Goal: Transaction & Acquisition: Book appointment/travel/reservation

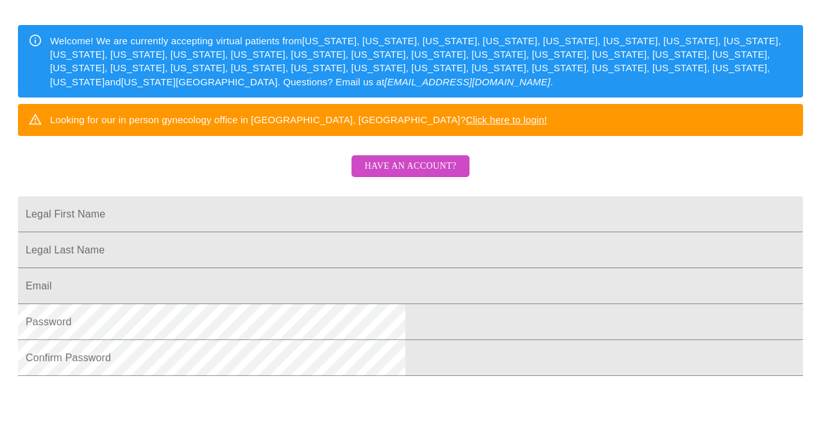
scroll to position [196, 0]
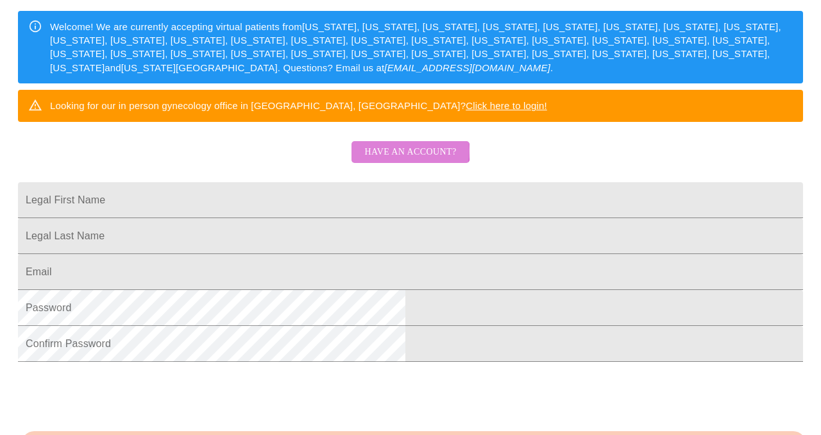
click at [408, 160] on span "Have an account?" at bounding box center [410, 152] width 92 height 16
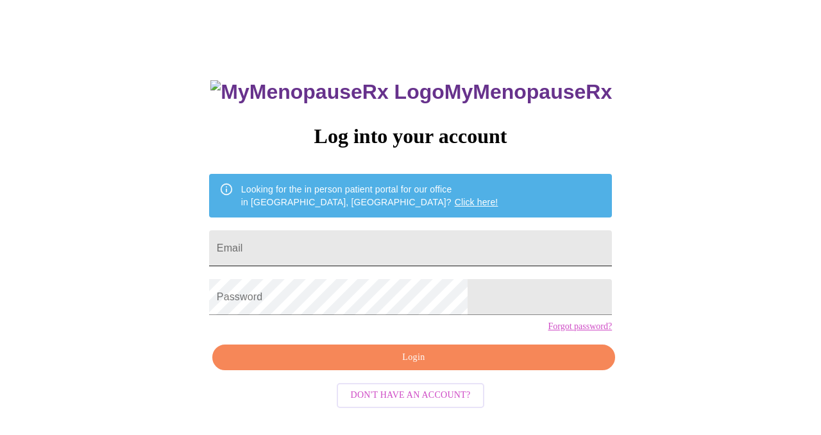
click at [379, 239] on input "Email" at bounding box center [410, 248] width 403 height 36
type input "[EMAIL_ADDRESS][DOMAIN_NAME]"
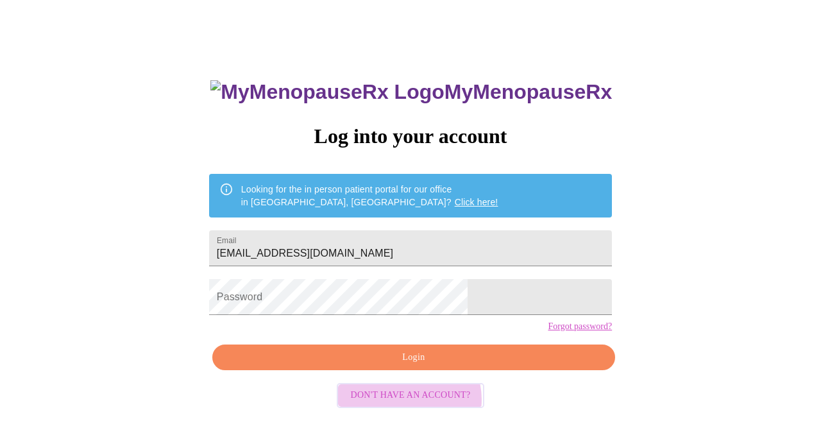
click at [409, 404] on span "Don't have an account?" at bounding box center [411, 396] width 120 height 16
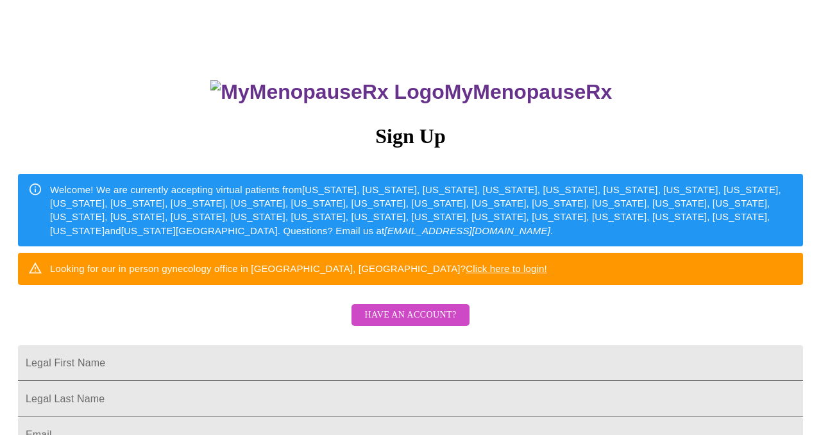
click at [304, 381] on input "Legal First Name" at bounding box center [410, 363] width 785 height 36
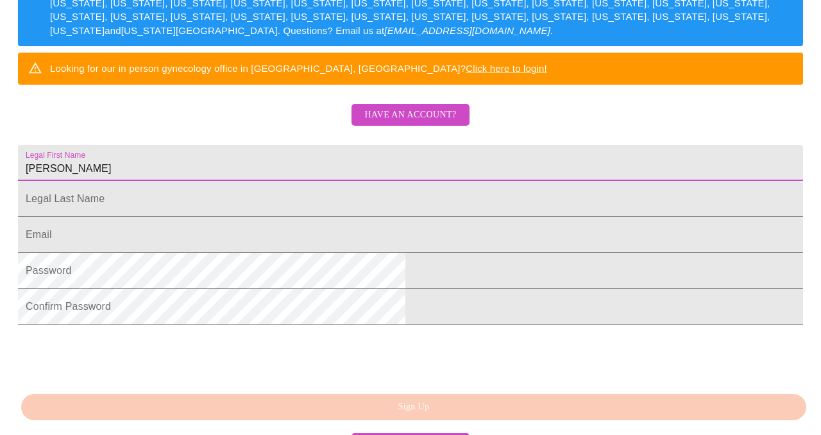
scroll to position [255, 0]
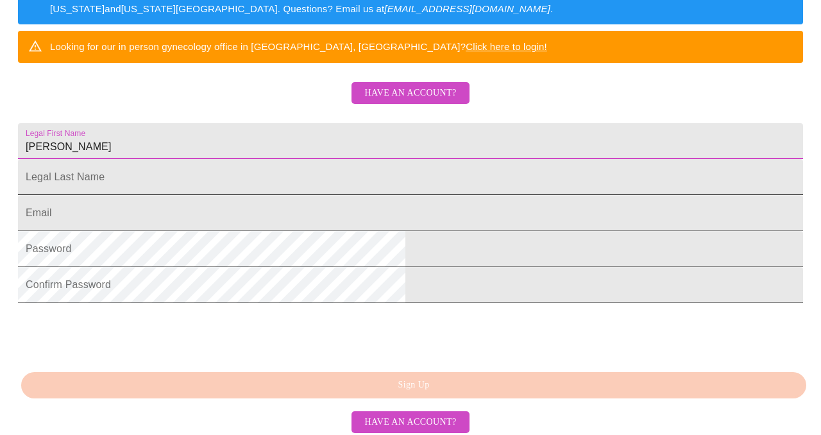
type input "[PERSON_NAME]"
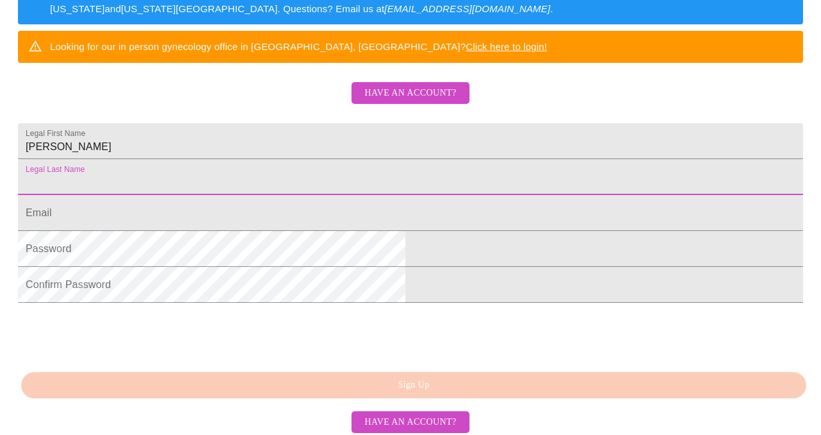
click at [295, 195] on input "Legal First Name" at bounding box center [410, 177] width 785 height 36
type input "[PERSON_NAME]"
click at [270, 231] on input "Legal First Name" at bounding box center [410, 213] width 785 height 36
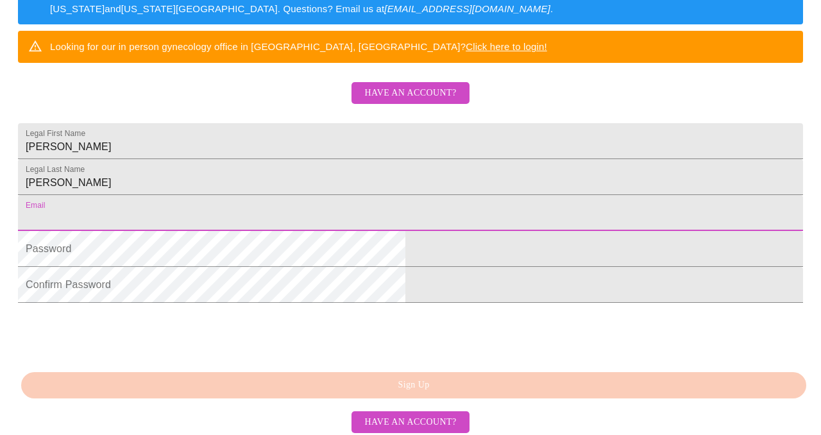
type input "[EMAIL_ADDRESS][DOMAIN_NAME]"
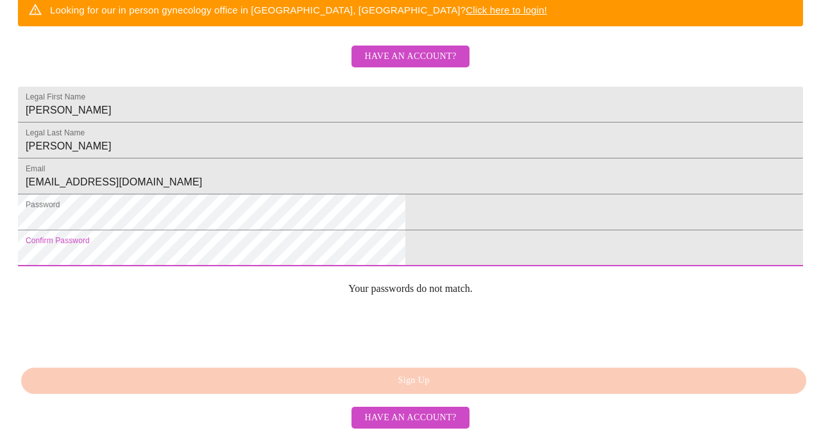
scroll to position [383, 0]
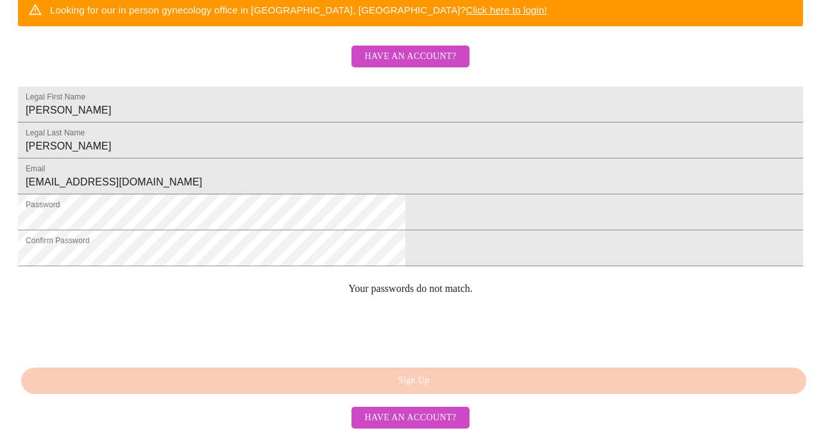
click at [413, 236] on div "MyMenopauseRx Sign Up Welcome! We are currently accepting virtual patients from…" at bounding box center [410, 18] width 811 height 435
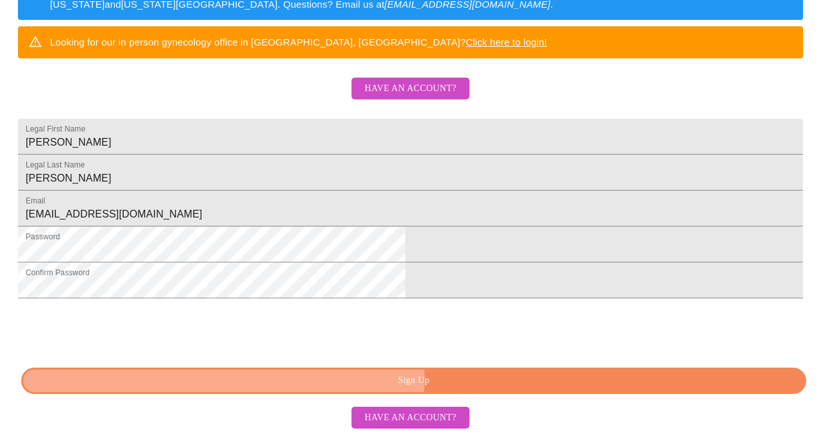
click at [422, 380] on span "Sign Up" at bounding box center [414, 381] width 756 height 16
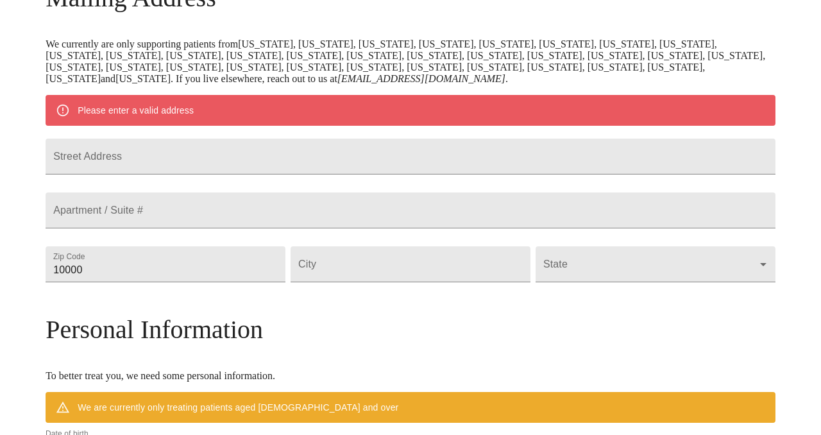
scroll to position [175, 0]
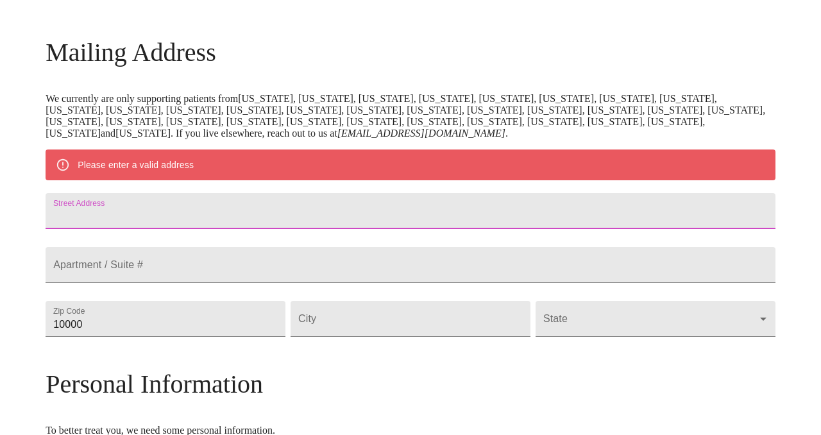
click at [217, 217] on input "Street Address" at bounding box center [411, 211] width 730 height 36
type input "[STREET_ADDRESS]"
click at [224, 337] on input "10000" at bounding box center [166, 319] width 240 height 36
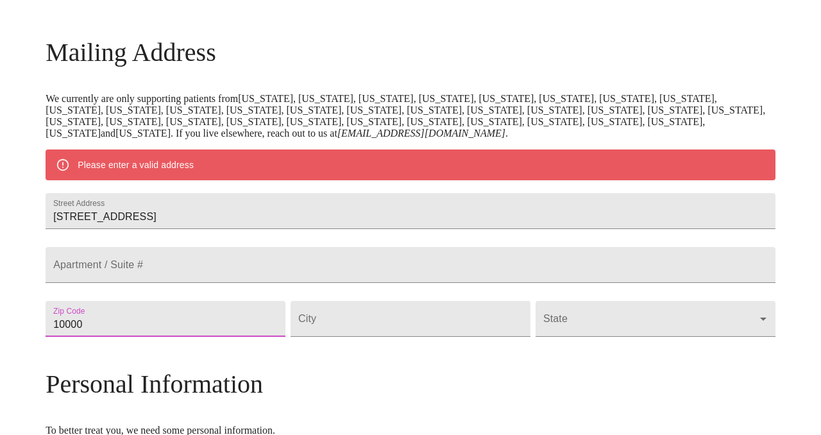
drag, startPoint x: 224, startPoint y: 354, endPoint x: 99, endPoint y: 352, distance: 125.1
click at [99, 352] on div "MyMenopauseRx Welcome to MyMenopauseRx Since it's your first time here, you'll …" at bounding box center [411, 337] width 730 height 1012
type input "60134"
click at [405, 337] on input "Street Address" at bounding box center [411, 319] width 240 height 36
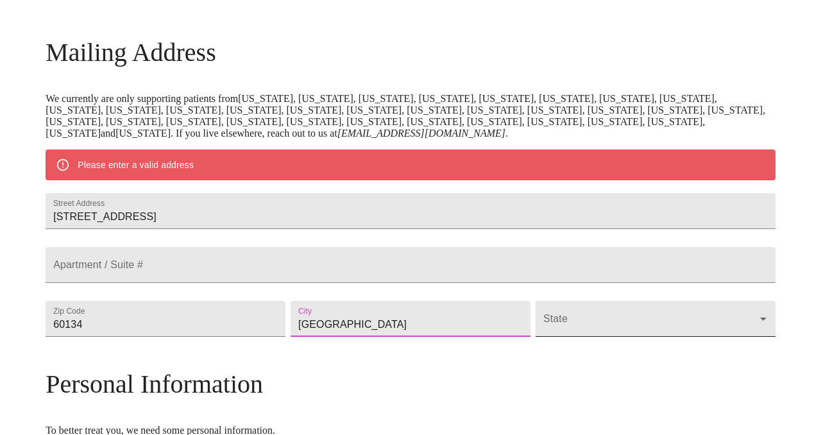
type input "[GEOGRAPHIC_DATA]"
click at [594, 358] on body "MyMenopauseRx Welcome to MyMenopauseRx Since it's your first time here, you'll …" at bounding box center [410, 337] width 811 height 1012
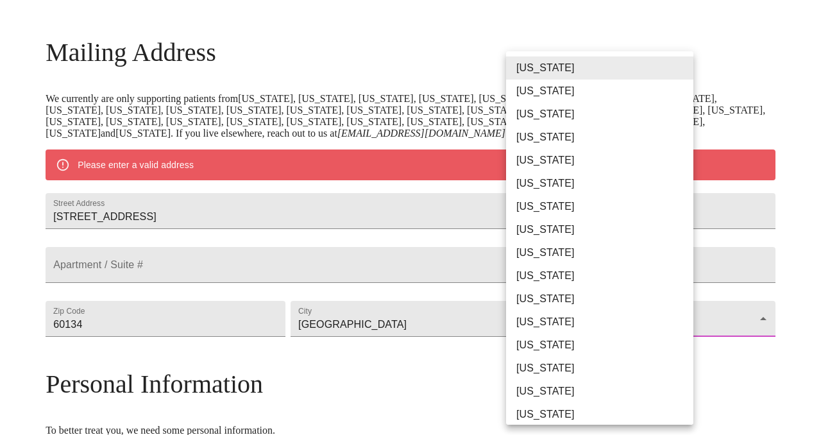
click at [547, 341] on li "[US_STATE]" at bounding box center [599, 345] width 187 height 23
type input "[US_STATE]"
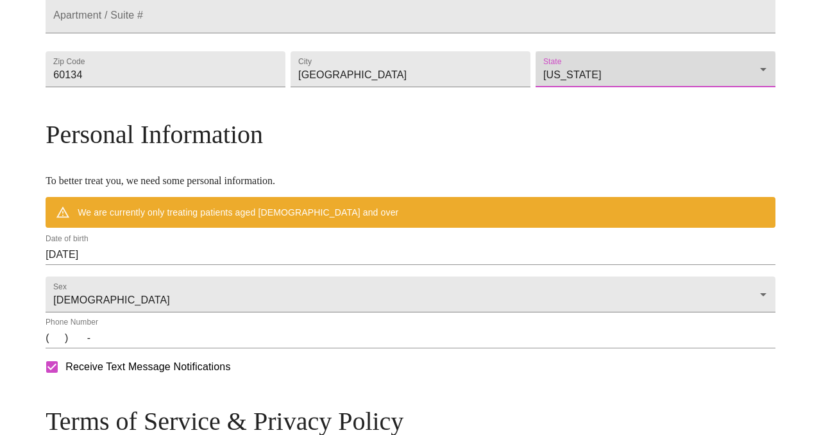
scroll to position [454, 0]
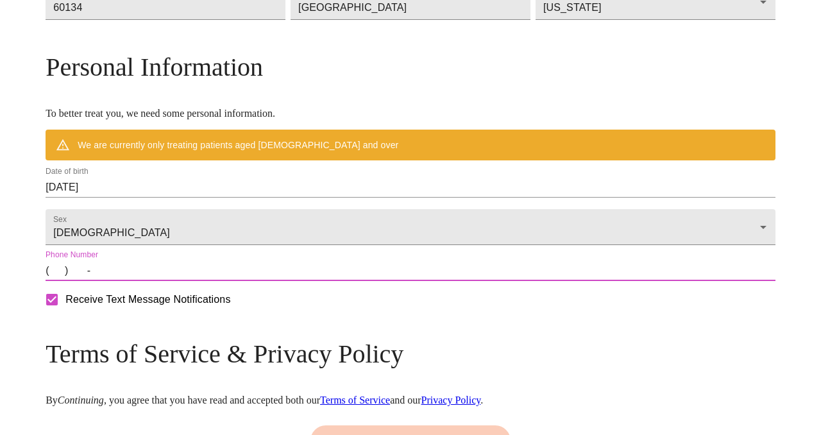
click at [147, 281] on input "(   )    -" at bounding box center [411, 271] width 730 height 21
type input "[PHONE_NUMBER]"
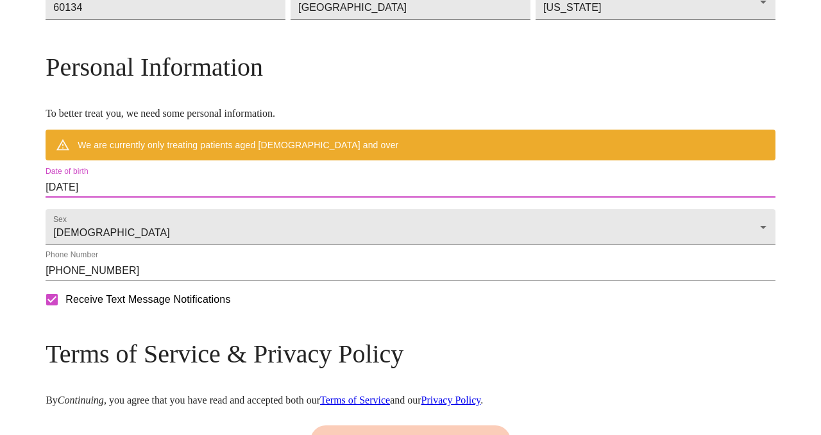
click at [139, 198] on input "[DATE]" at bounding box center [411, 187] width 730 height 21
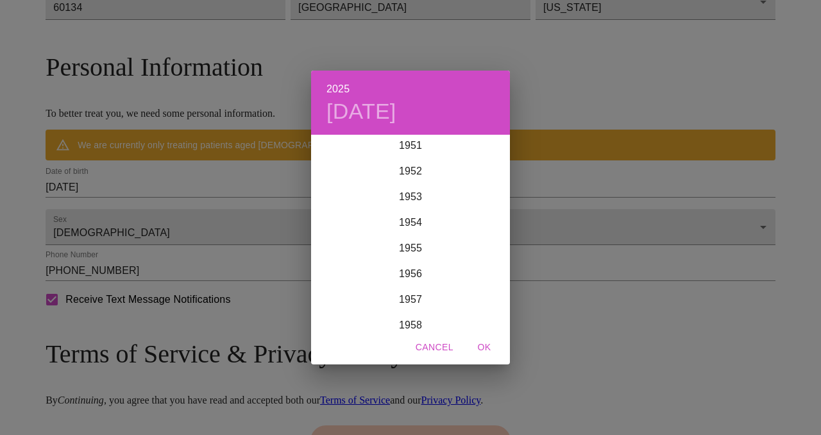
scroll to position [1338, 0]
click at [412, 224] on div "1954" at bounding box center [410, 223] width 199 height 26
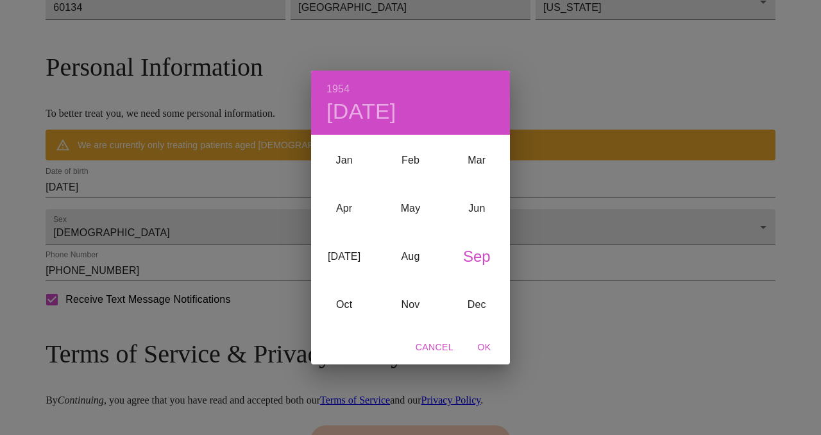
click at [187, 219] on div "1954 [DATE] Jan Feb Mar Apr May Jun [DATE] Aug Sep Oct Nov Dec Cancel OK" at bounding box center [410, 217] width 821 height 435
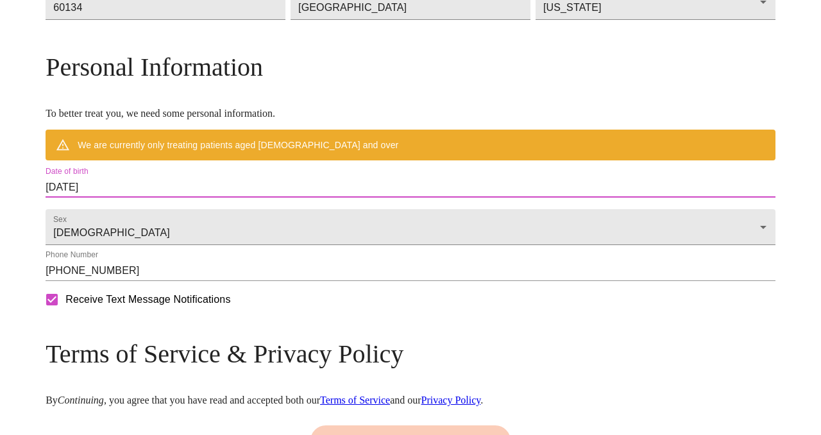
click at [142, 198] on input "[DATE]" at bounding box center [411, 187] width 730 height 21
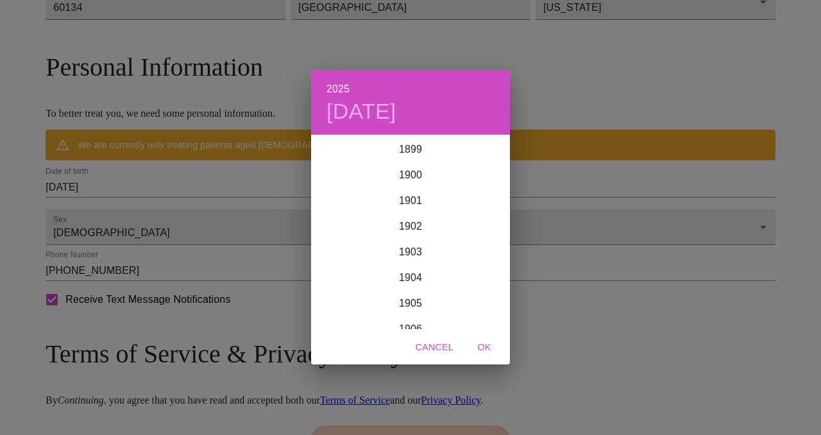
scroll to position [3157, 0]
click at [155, 212] on div "2025 [DATE] 1900 1901 1902 1903 1904 1905 1906 1907 1908 1909 1910 1911 1912 19…" at bounding box center [410, 217] width 821 height 435
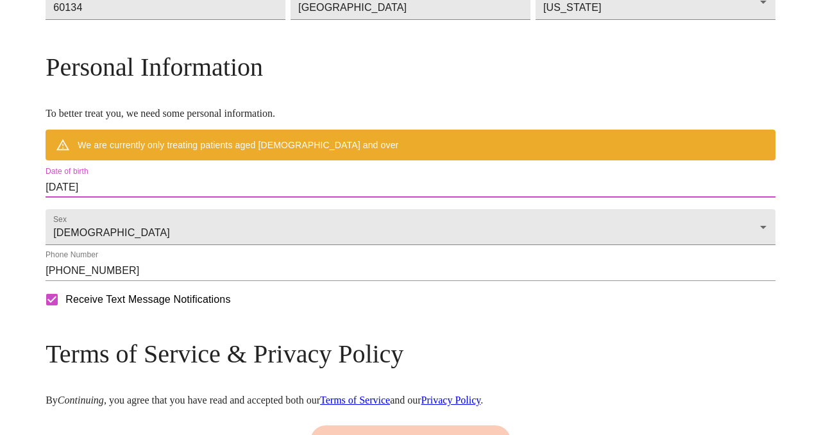
click at [143, 198] on input "[DATE]" at bounding box center [411, 187] width 730 height 21
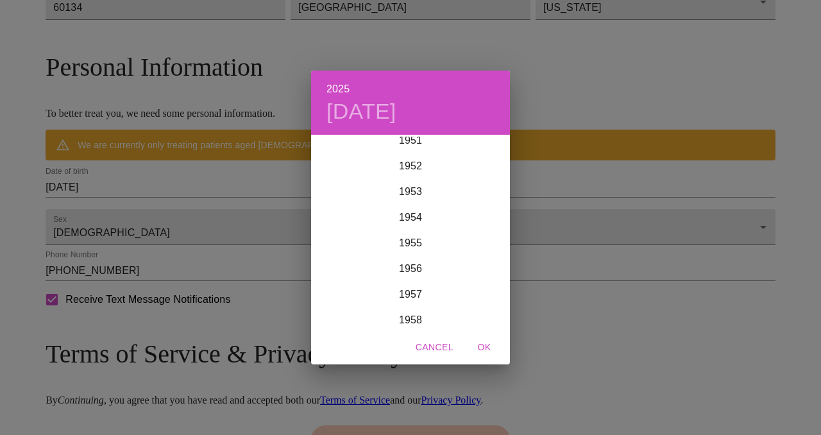
scroll to position [1338, 0]
click at [409, 223] on div "1954" at bounding box center [410, 223] width 199 height 26
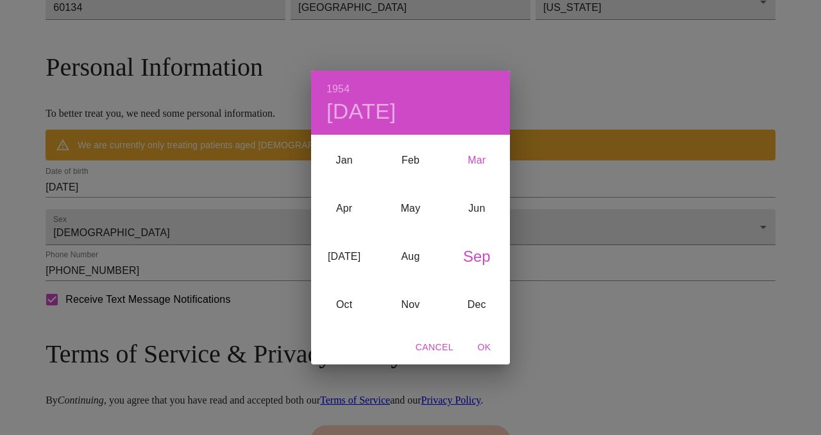
click at [474, 158] on div "Mar" at bounding box center [477, 161] width 66 height 48
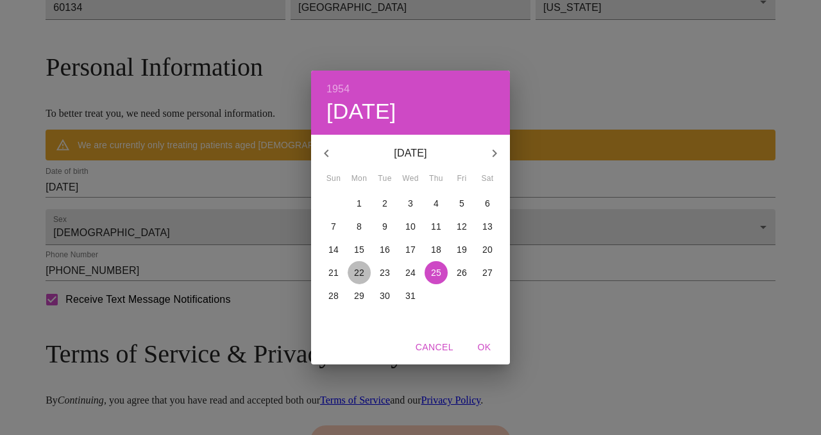
click at [362, 271] on p "22" at bounding box center [359, 272] width 10 height 13
click at [484, 347] on span "OK" at bounding box center [484, 347] width 31 height 16
type input "[DATE]"
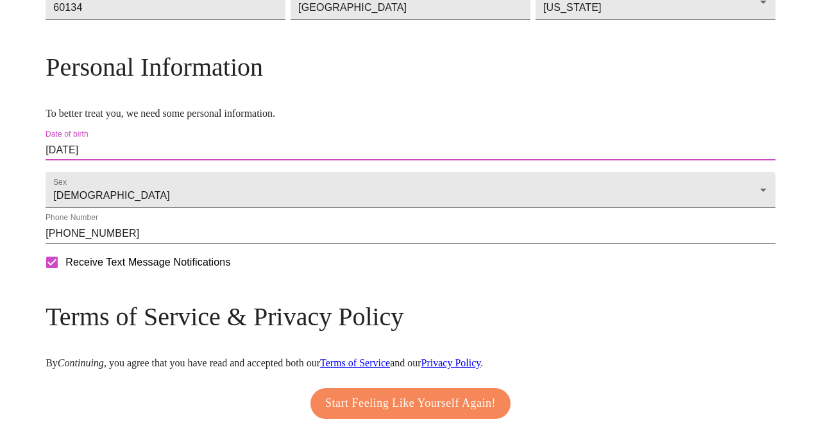
scroll to position [551, 0]
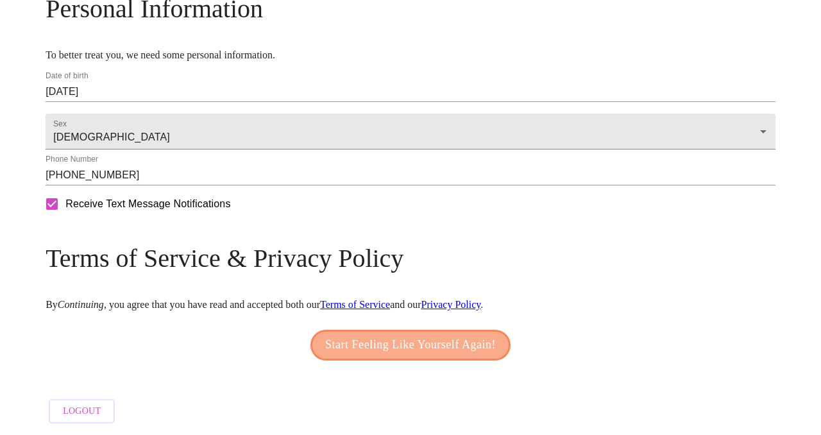
click at [431, 338] on span "Start Feeling Like Yourself Again!" at bounding box center [410, 345] width 171 height 21
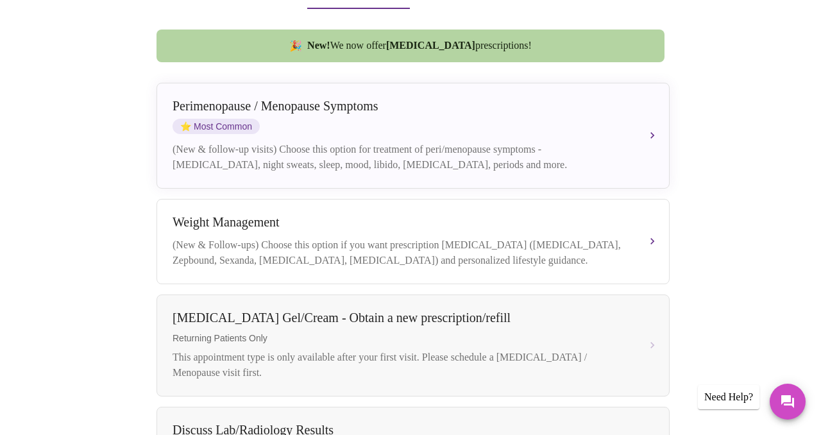
scroll to position [332, 0]
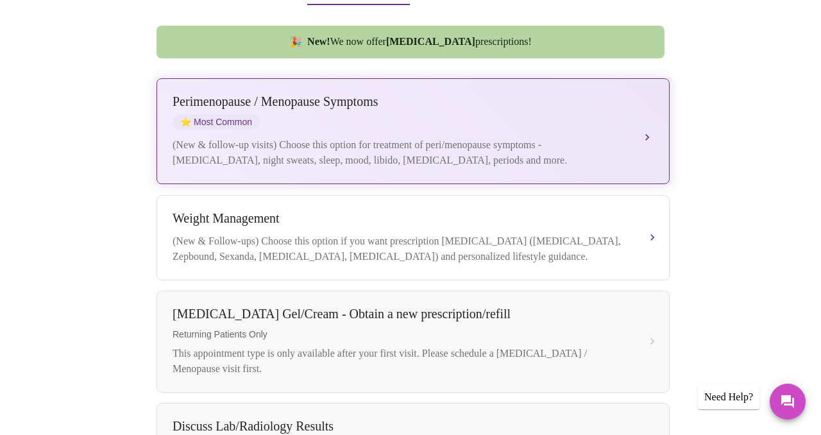
click at [583, 94] on div "[MEDICAL_DATA] / Menopause Symptoms ⭐ Most Common" at bounding box center [401, 111] width 456 height 35
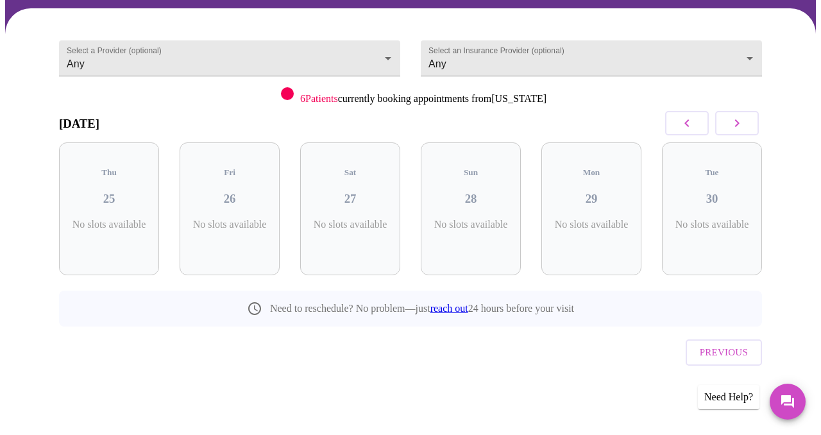
scroll to position [69, 0]
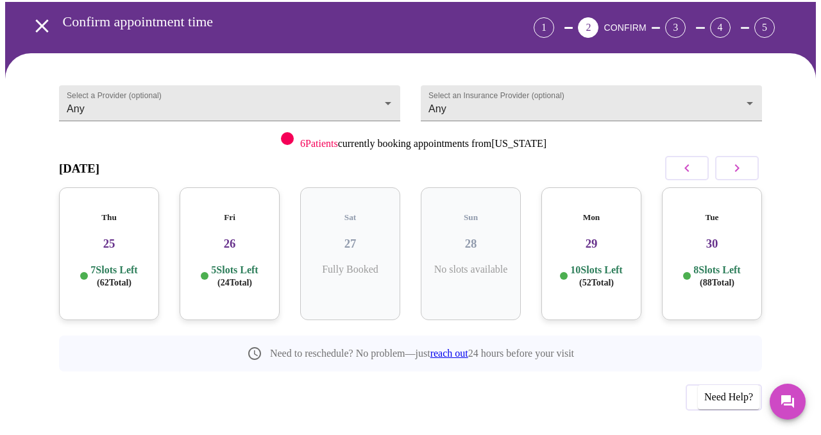
click at [742, 160] on icon "button" at bounding box center [737, 167] width 15 height 15
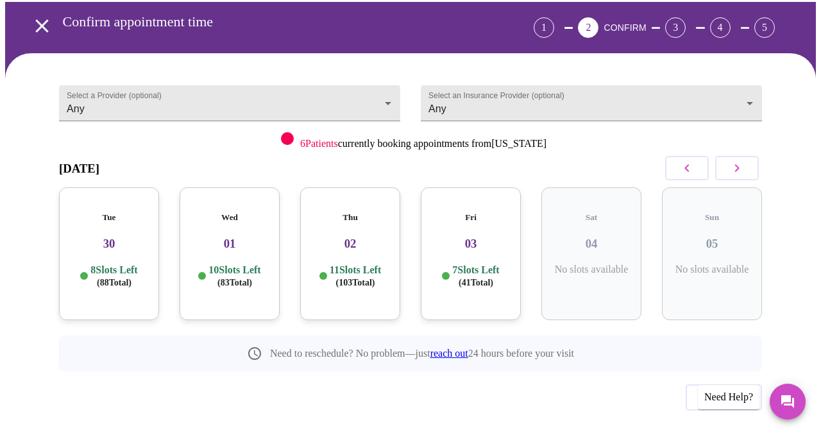
click at [745, 160] on icon "button" at bounding box center [737, 167] width 15 height 15
click at [695, 160] on icon "button" at bounding box center [687, 167] width 15 height 15
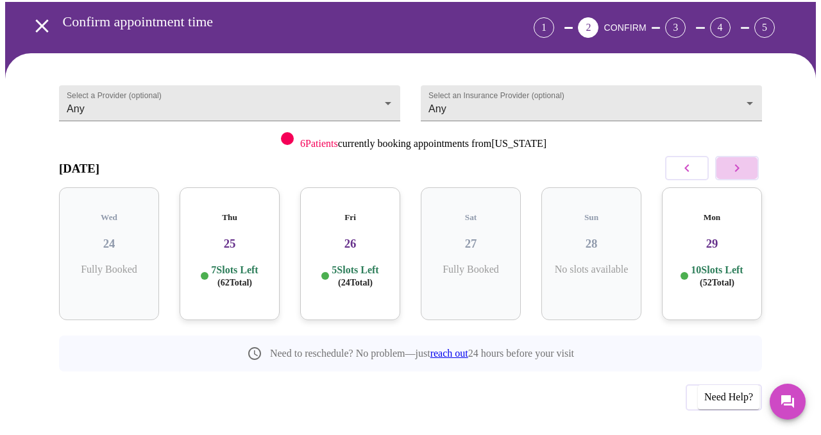
click at [744, 160] on icon "button" at bounding box center [737, 167] width 15 height 15
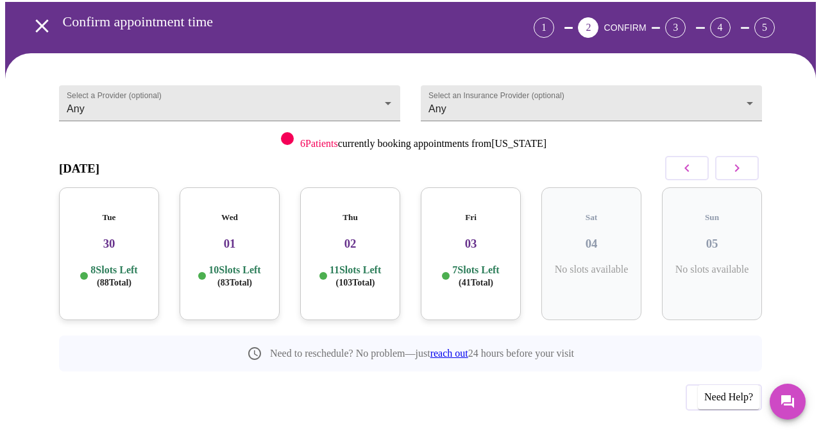
click at [459, 264] on p "7 Slots Left ( 41 Total)" at bounding box center [475, 276] width 47 height 25
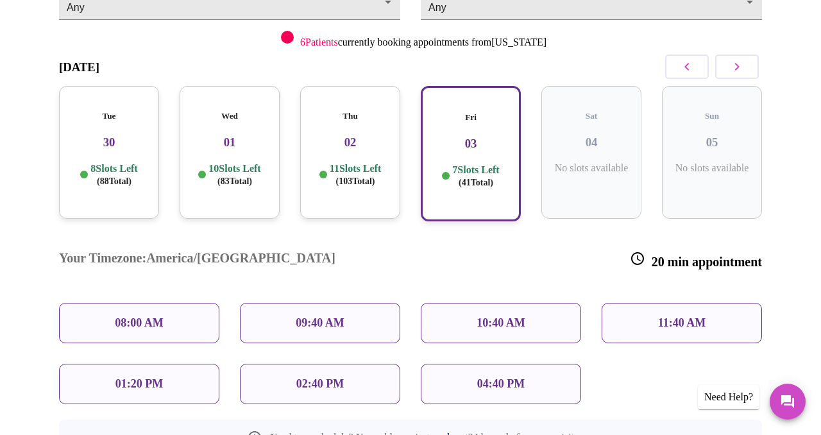
scroll to position [176, 0]
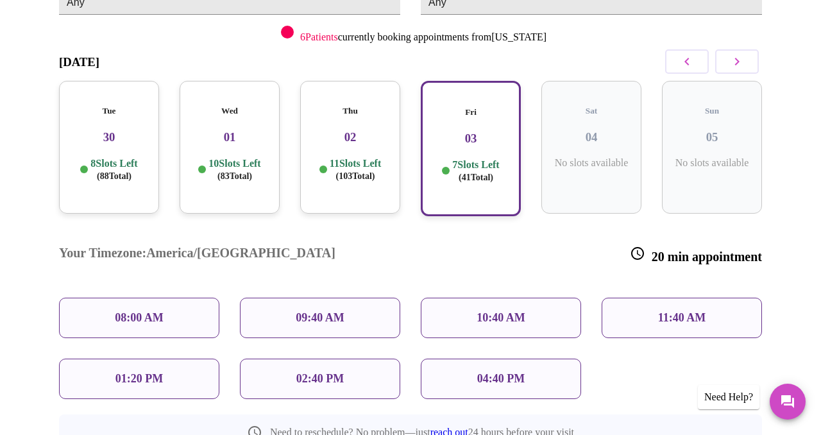
click at [334, 311] on p "09:40 AM" at bounding box center [320, 317] width 49 height 13
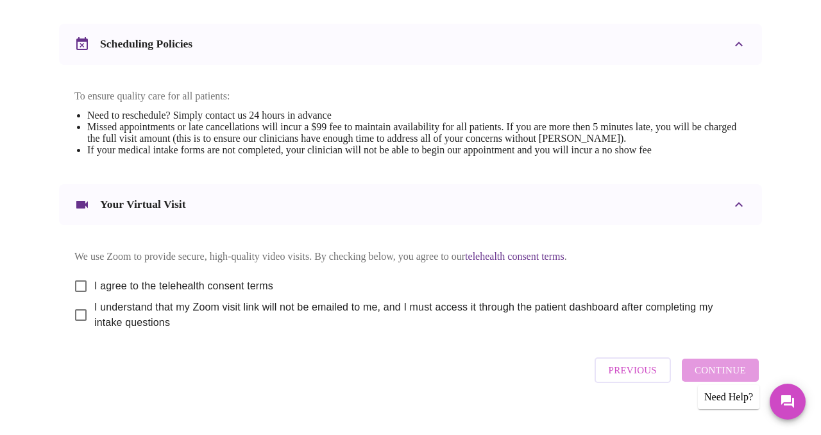
scroll to position [499, 0]
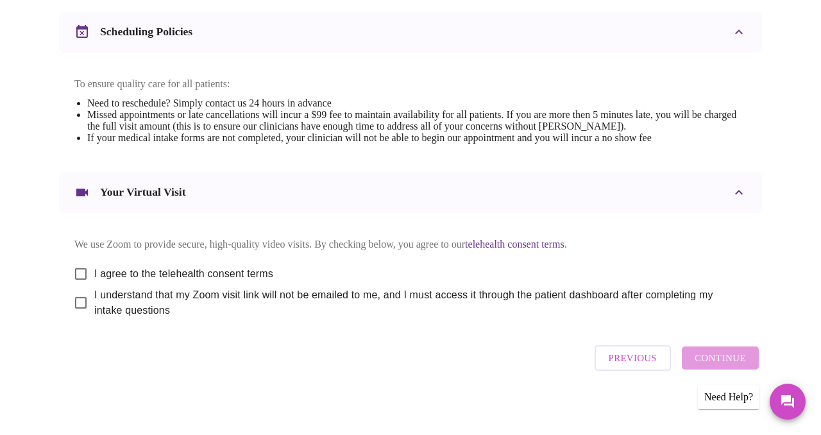
click at [76, 263] on input "I agree to the telehealth consent terms" at bounding box center [80, 274] width 27 height 27
checkbox input "true"
click at [76, 298] on input "I understand that my Zoom visit link will not be emailed to me, and I must acce…" at bounding box center [80, 302] width 27 height 27
checkbox input "true"
click at [642, 356] on span "Previous" at bounding box center [633, 358] width 48 height 17
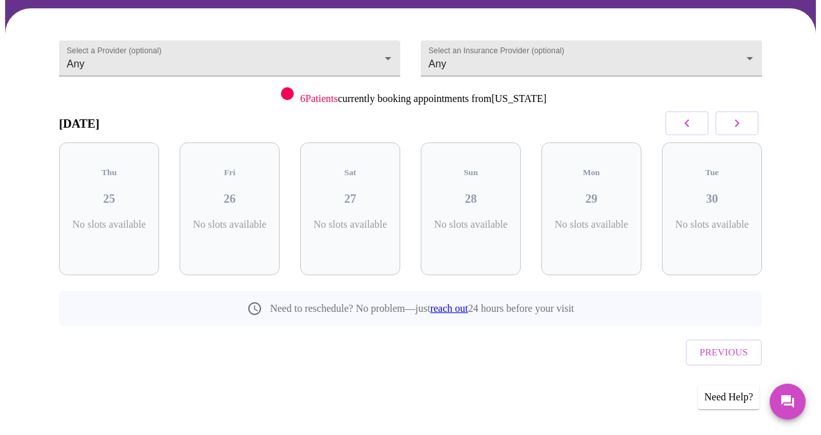
scroll to position [69, 0]
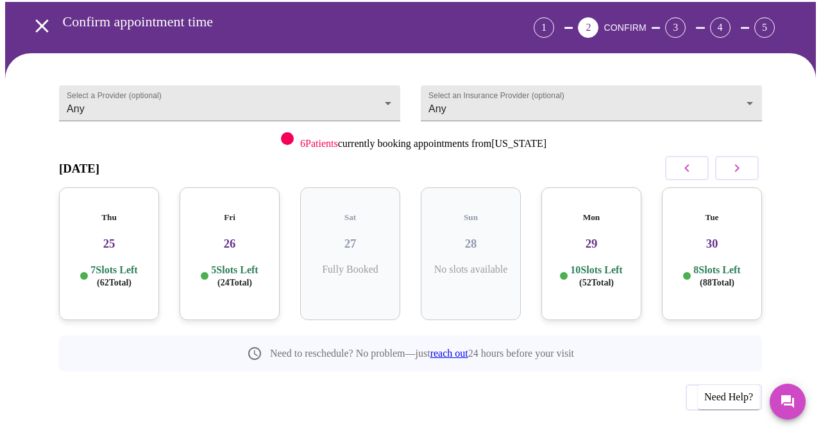
click at [226, 237] on h3 "26" at bounding box center [230, 244] width 80 height 14
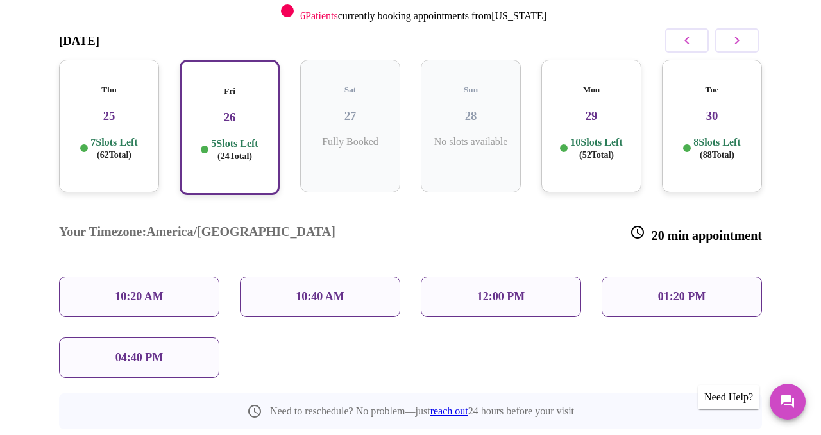
scroll to position [191, 0]
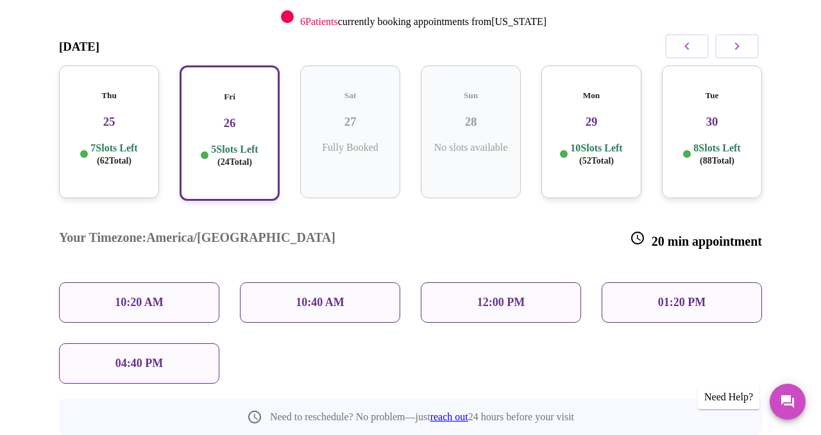
click at [599, 115] on h3 "29" at bounding box center [592, 122] width 80 height 14
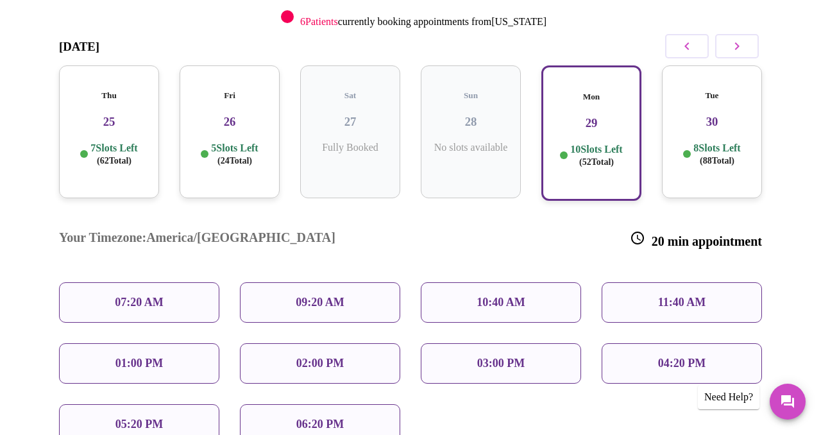
click at [313, 296] on p "09:20 AM" at bounding box center [320, 302] width 49 height 13
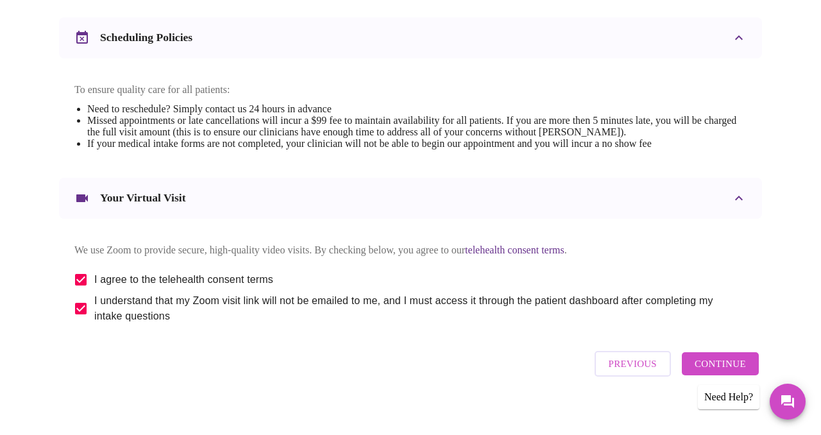
scroll to position [499, 0]
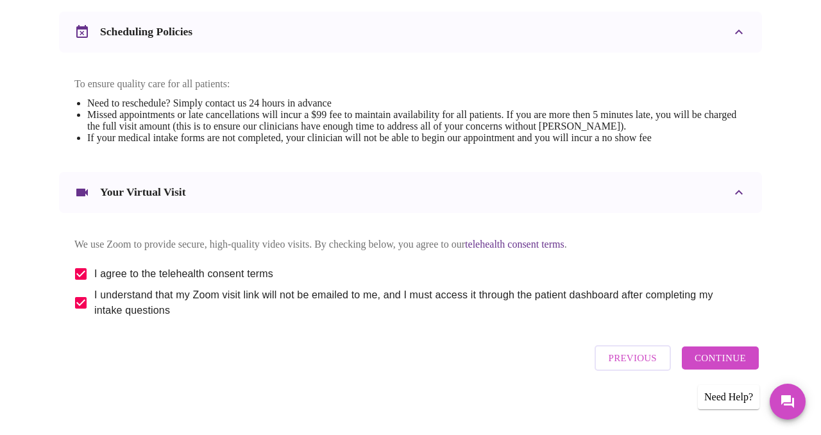
click at [727, 357] on span "Continue" at bounding box center [720, 358] width 51 height 17
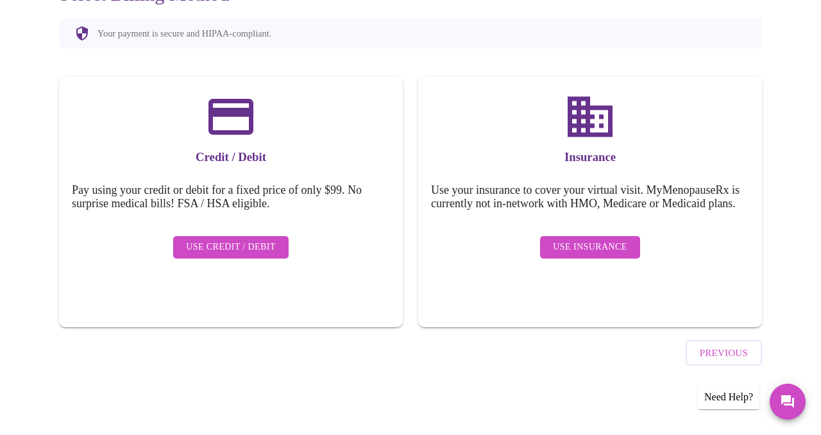
scroll to position [111, 0]
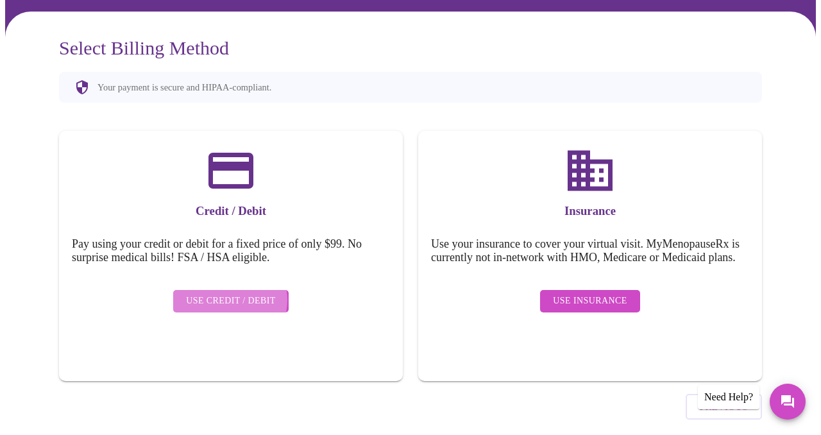
click at [228, 293] on span "Use Credit / Debit" at bounding box center [231, 301] width 90 height 16
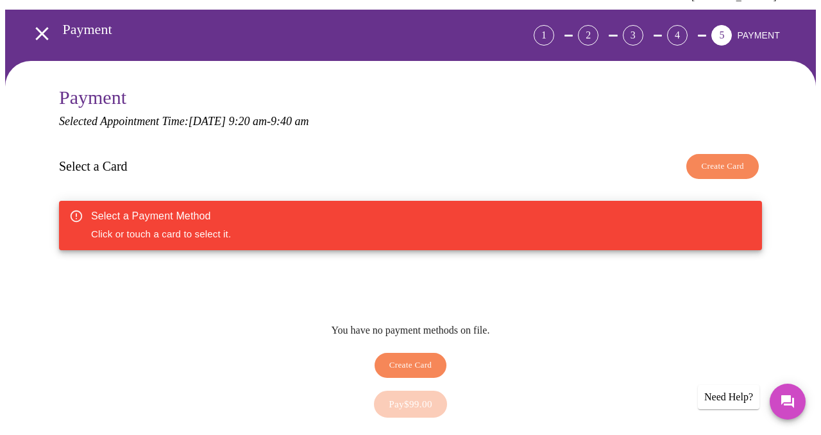
scroll to position [67, 0]
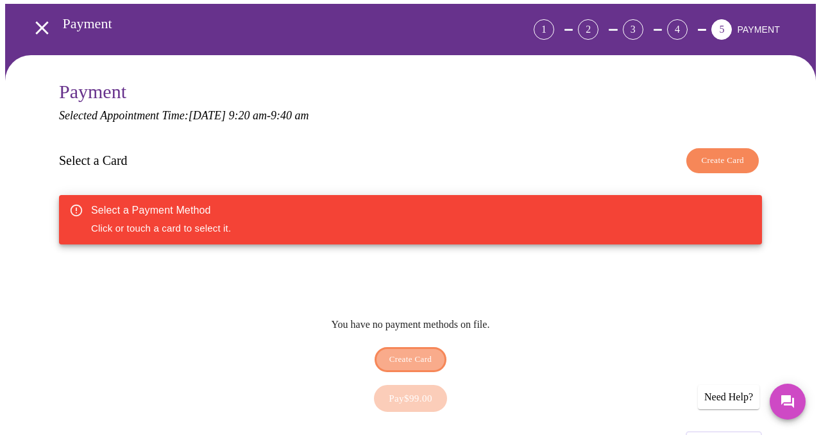
click at [413, 352] on span "Create Card" at bounding box center [411, 359] width 43 height 15
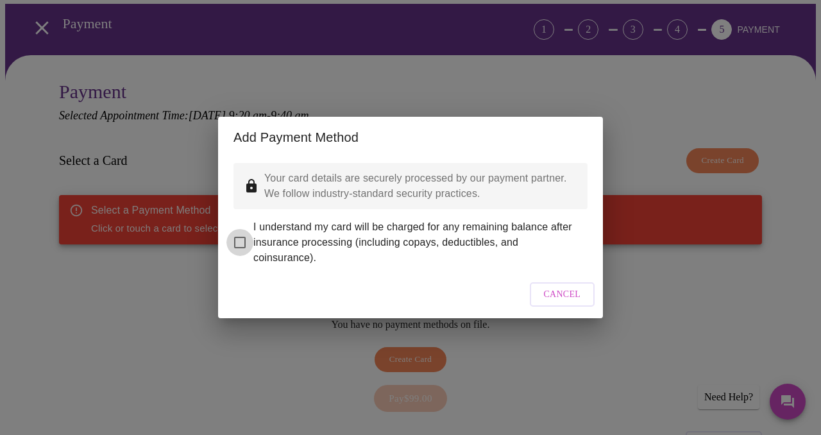
click at [240, 235] on input "I understand my card will be charged for any remaining balance after insurance …" at bounding box center [240, 242] width 27 height 27
checkbox input "true"
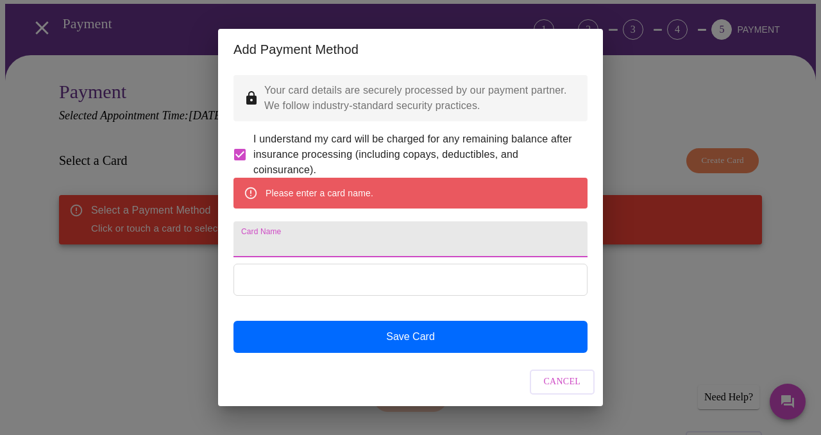
click at [356, 246] on input "Card Name" at bounding box center [411, 239] width 354 height 36
click at [302, 254] on input "Card Name" at bounding box center [411, 239] width 354 height 36
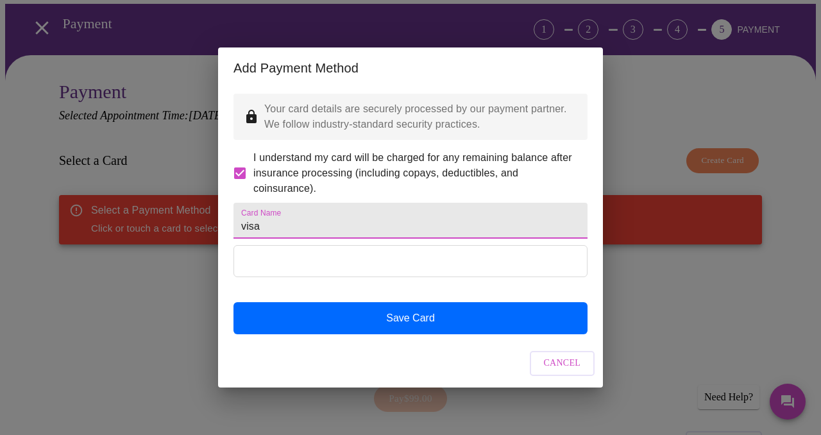
type input "visa"
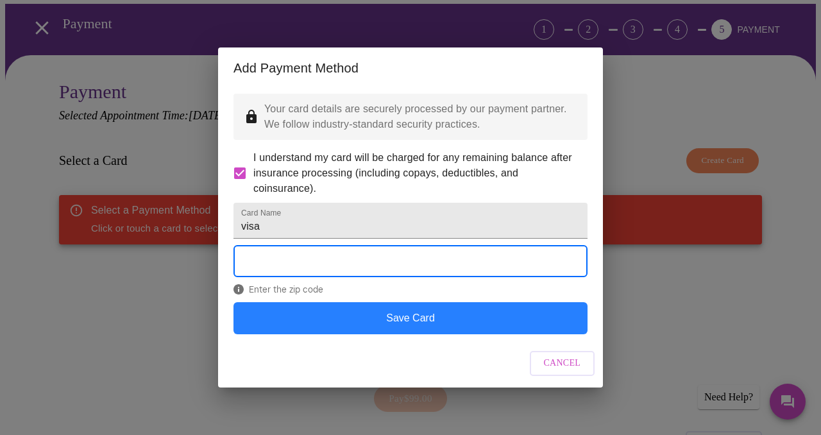
click at [423, 332] on button "Save Card" at bounding box center [411, 318] width 354 height 32
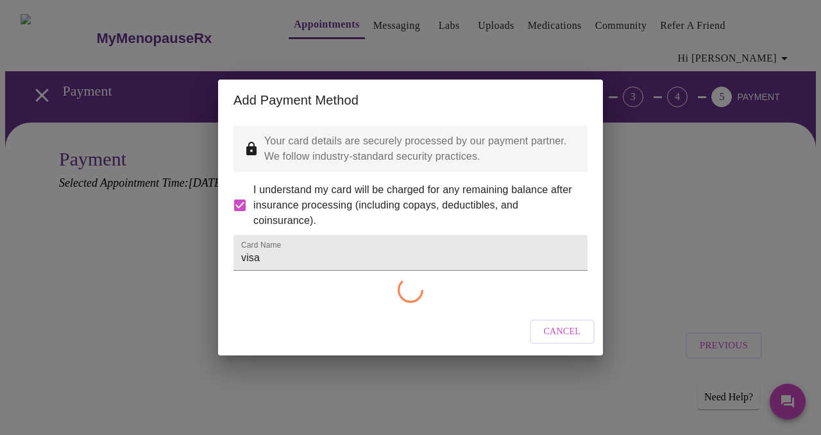
scroll to position [0, 0]
checkbox input "false"
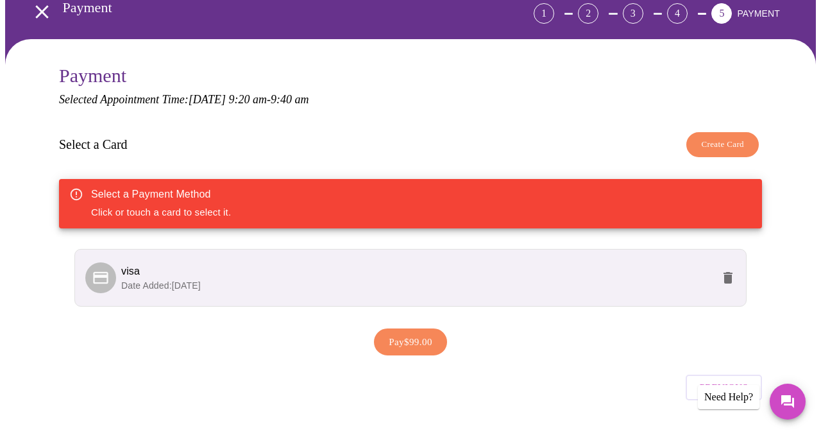
scroll to position [90, 0]
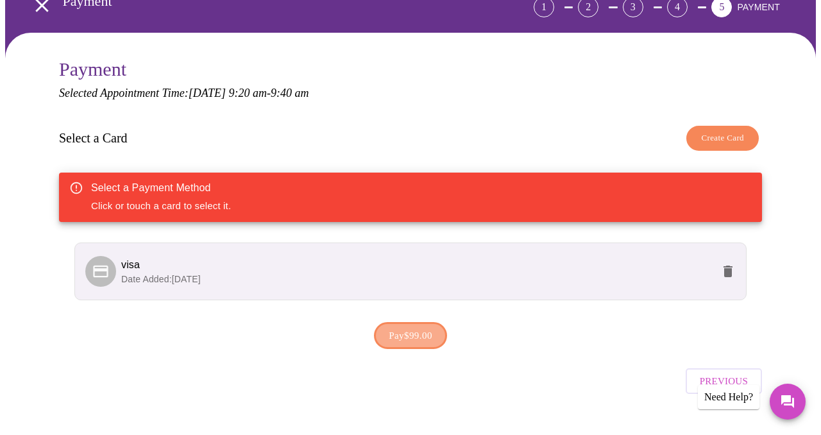
click at [413, 327] on span "Pay $99.00" at bounding box center [411, 335] width 44 height 17
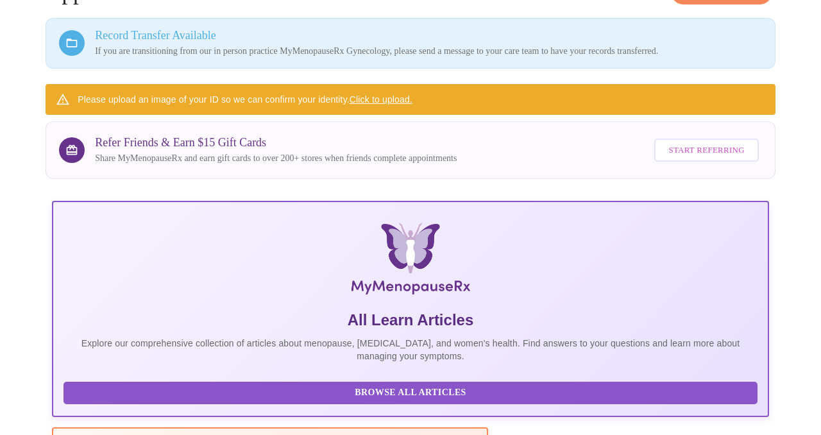
scroll to position [107, 0]
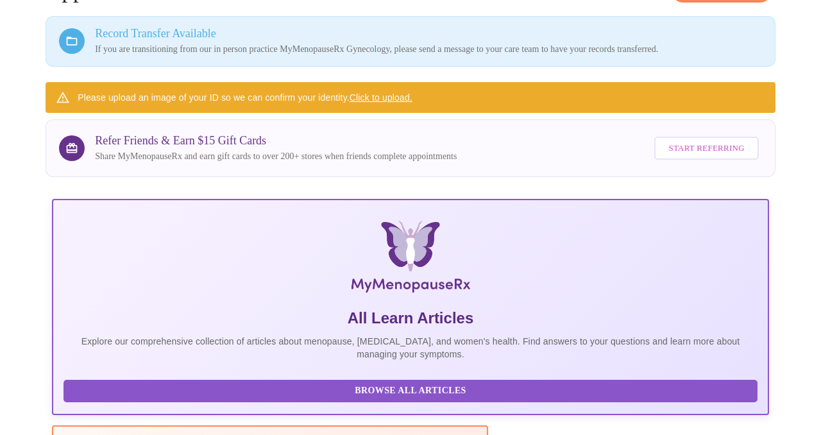
click at [386, 92] on link "Click to upload." at bounding box center [381, 97] width 63 height 10
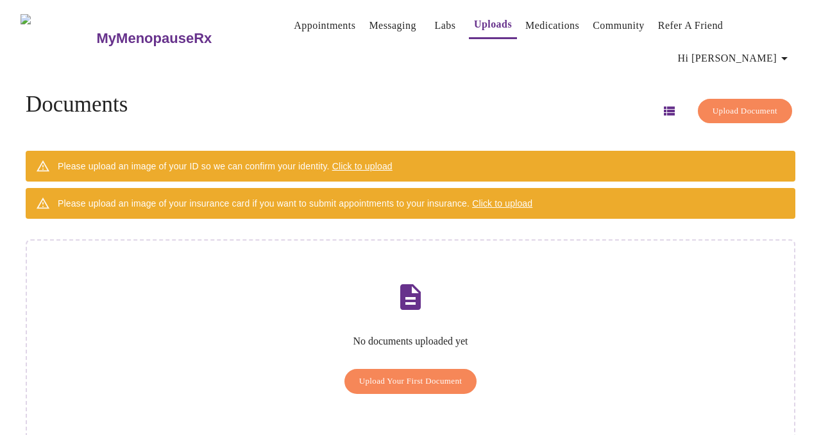
click at [387, 161] on span "Click to upload" at bounding box center [362, 166] width 60 height 10
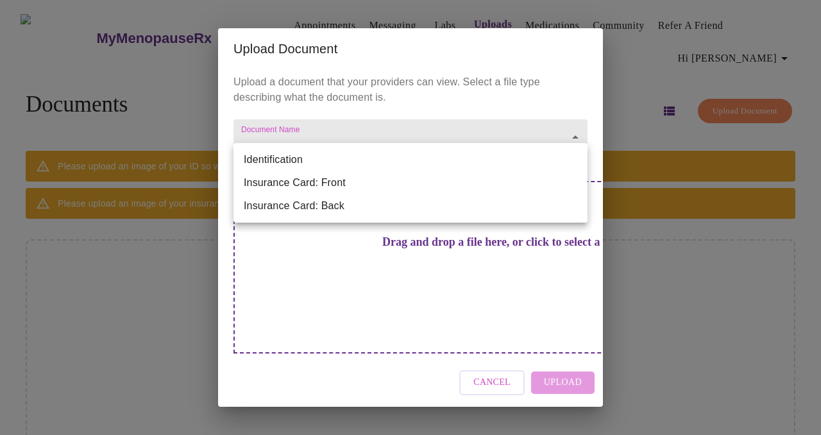
click at [349, 157] on body "MyMenopauseRx Appointments Messaging Labs Uploads Medications Community Refer a…" at bounding box center [410, 234] width 811 height 458
click at [498, 362] on div at bounding box center [410, 217] width 821 height 435
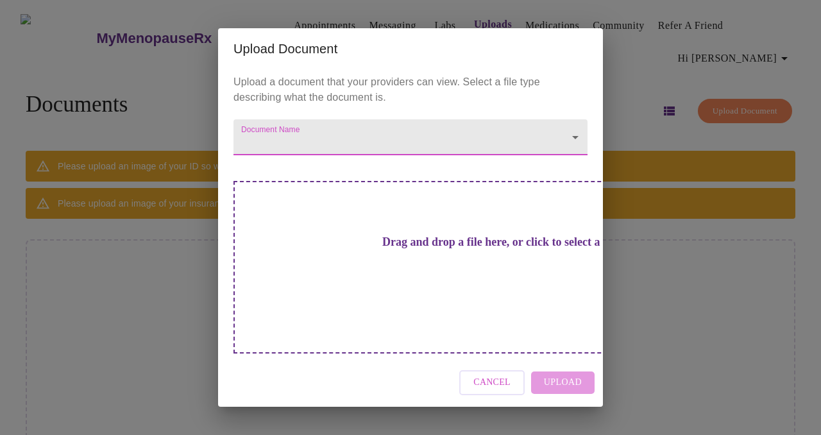
click at [381, 152] on body "MyMenopauseRx Appointments Messaging Labs Uploads Medications Community Refer a…" at bounding box center [410, 234] width 811 height 458
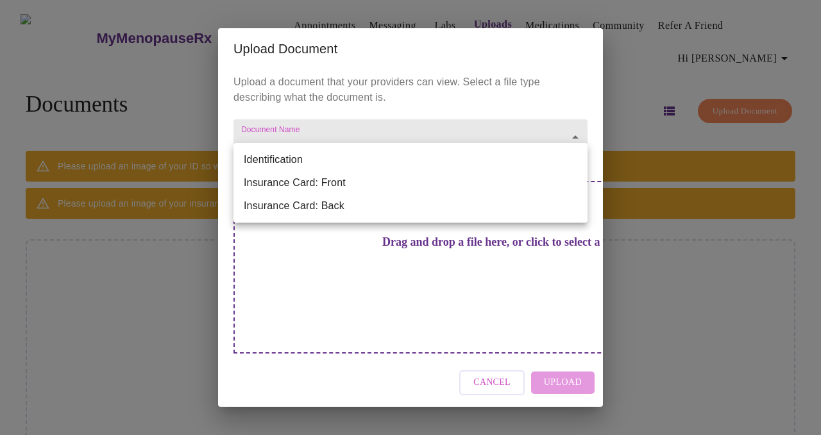
click at [295, 155] on li "Identification" at bounding box center [411, 159] width 354 height 23
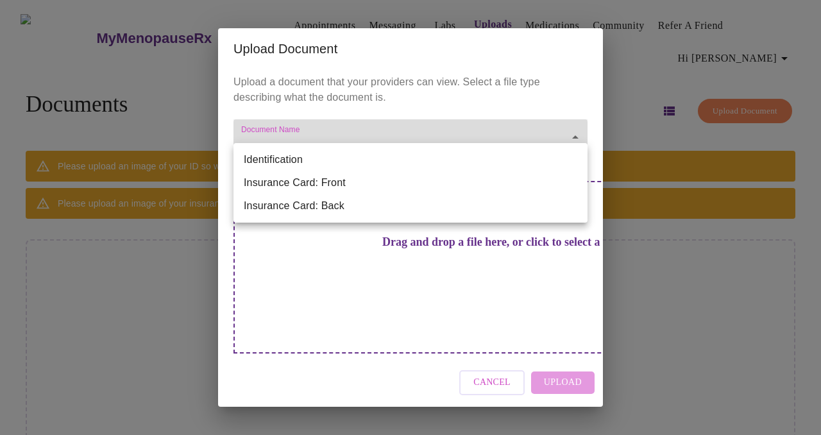
type input "Identification"
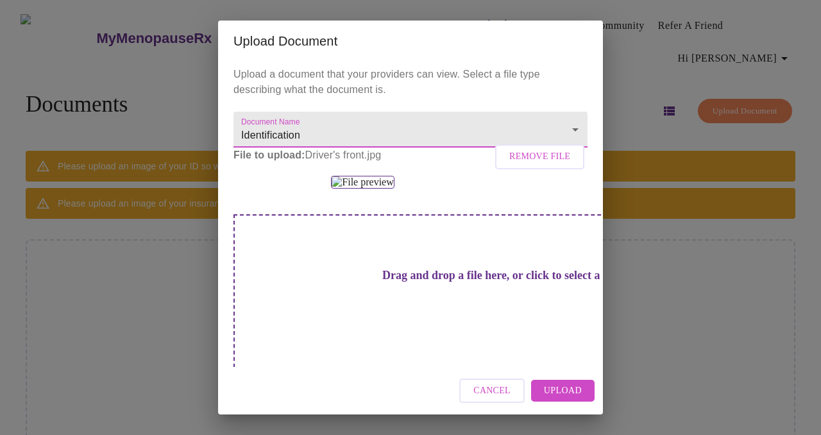
click at [553, 388] on span "Upload" at bounding box center [563, 391] width 38 height 16
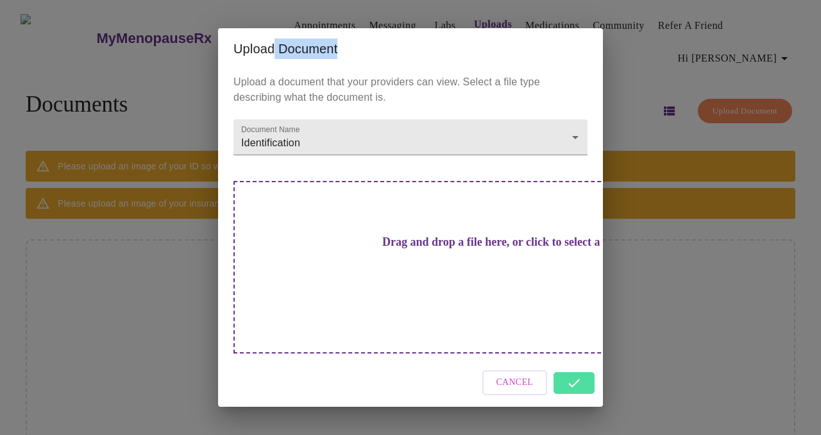
drag, startPoint x: 511, startPoint y: 74, endPoint x: 275, endPoint y: 66, distance: 235.7
click at [275, 59] on h2 "Upload Document" at bounding box center [411, 49] width 354 height 21
click at [182, 46] on div "Upload Document Upload a document that your providers can view. Select a file t…" at bounding box center [410, 217] width 821 height 435
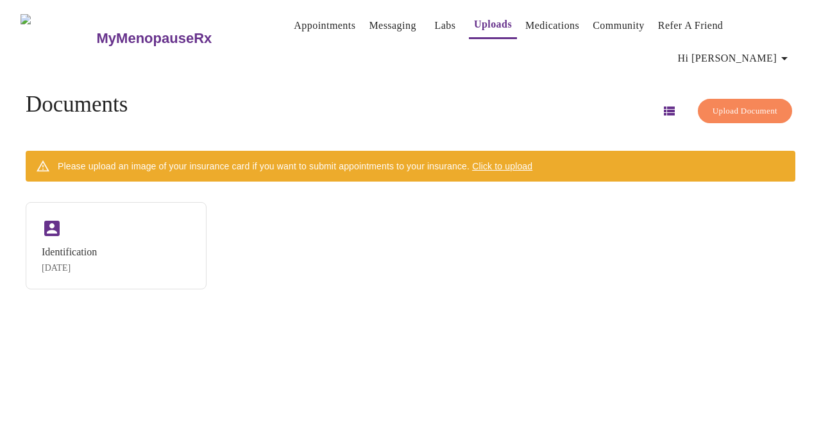
click at [532, 161] on span "Click to upload" at bounding box center [502, 166] width 60 height 10
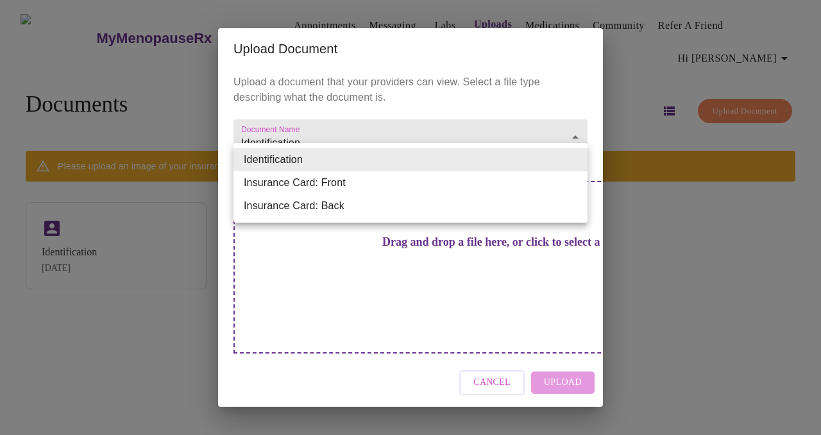
click at [576, 159] on body "MyMenopauseRx Appointments Messaging Labs Uploads Medications Community Refer a…" at bounding box center [410, 222] width 811 height 435
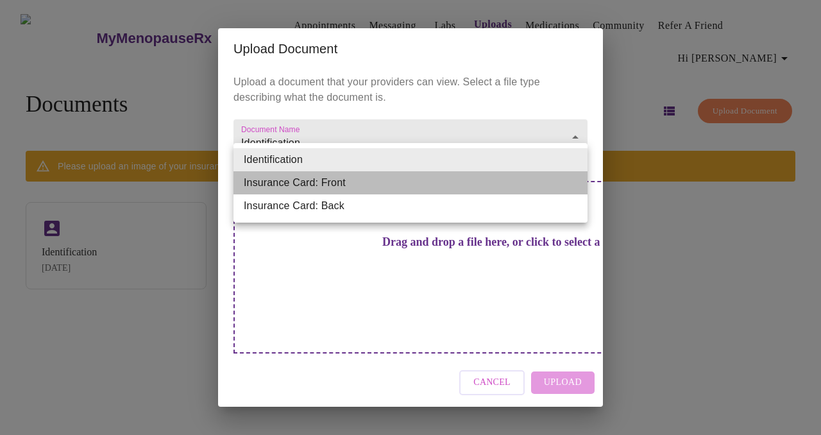
click at [502, 181] on li "Insurance Card: Front" at bounding box center [411, 182] width 354 height 23
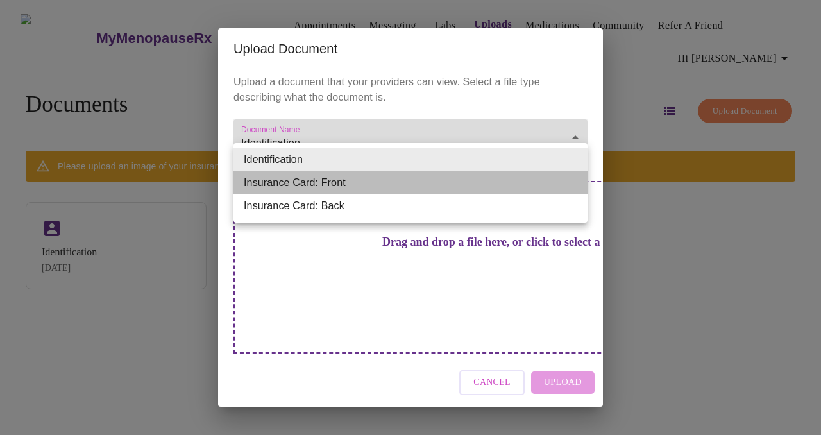
type input "Insurance Card: Front"
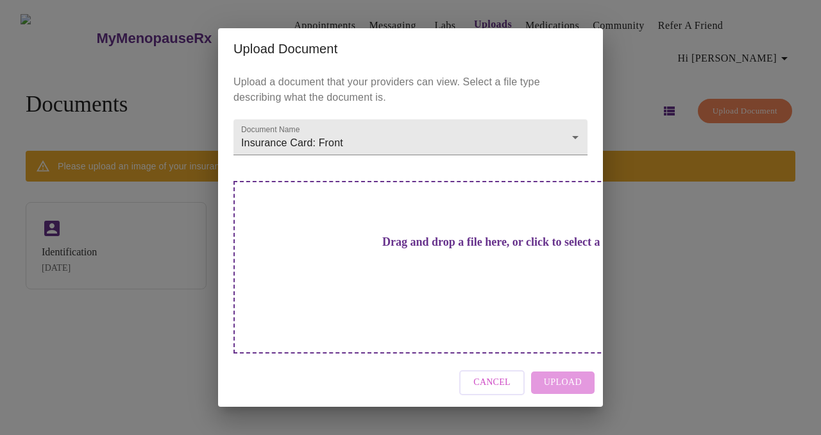
click at [493, 375] on span "Cancel" at bounding box center [492, 383] width 37 height 16
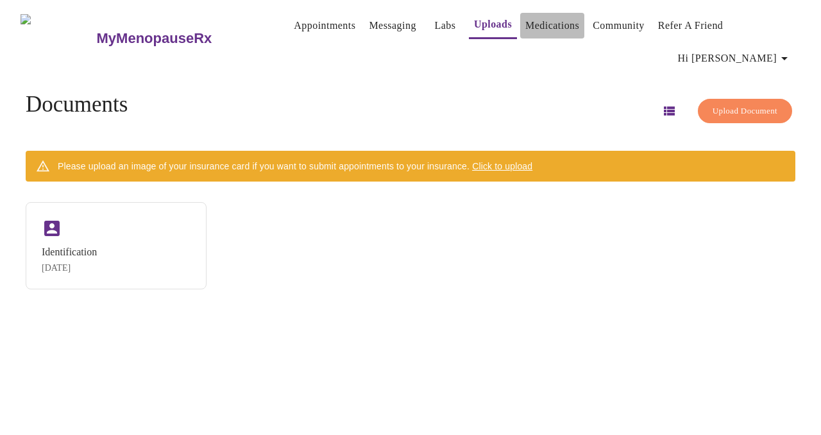
click at [544, 27] on link "Medications" at bounding box center [553, 26] width 54 height 18
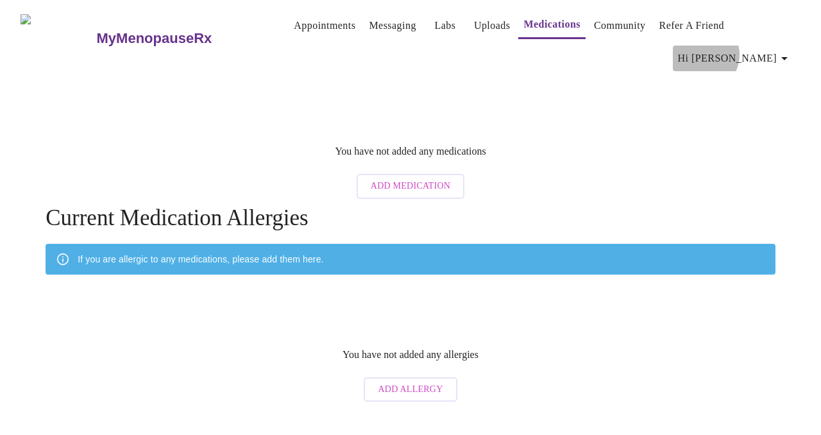
click at [767, 49] on span "Hi [PERSON_NAME]" at bounding box center [735, 58] width 114 height 18
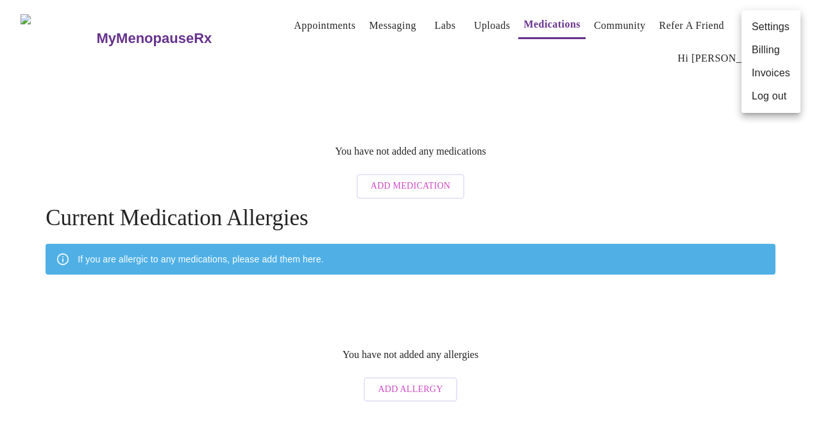
click at [427, 157] on div at bounding box center [410, 217] width 821 height 435
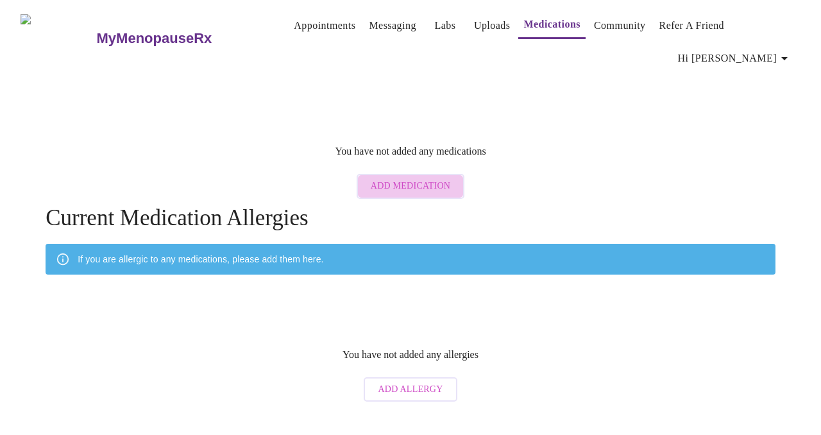
click at [427, 178] on span "Add Medication" at bounding box center [411, 186] width 80 height 16
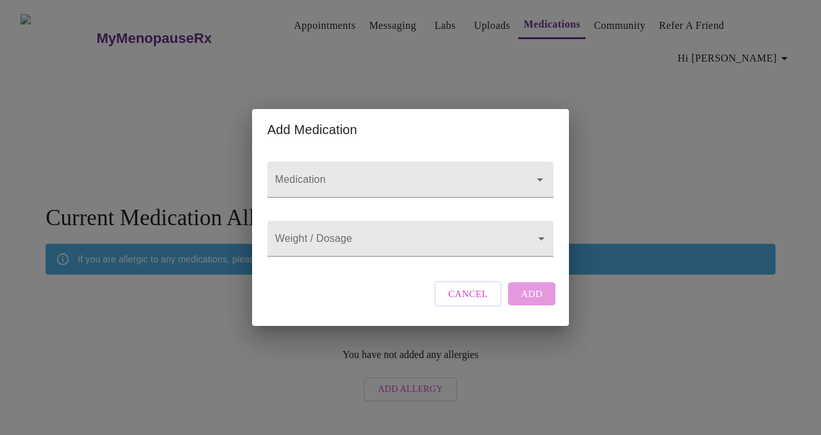
click at [427, 162] on div at bounding box center [411, 180] width 286 height 36
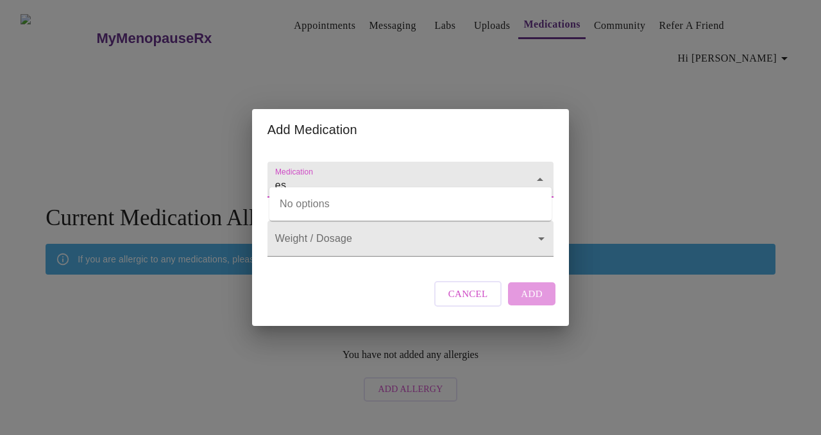
type input "e"
click at [476, 302] on span "Cancel" at bounding box center [469, 294] width 40 height 17
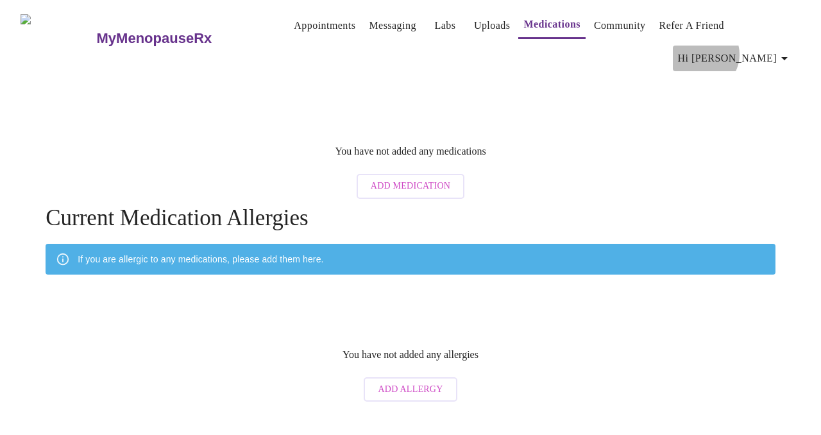
click at [771, 49] on span "Hi [PERSON_NAME]" at bounding box center [735, 58] width 114 height 18
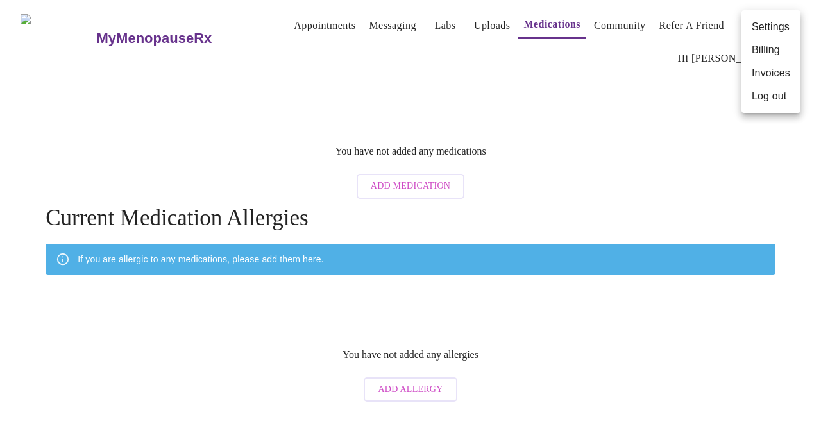
click at [289, 24] on div at bounding box center [410, 217] width 821 height 435
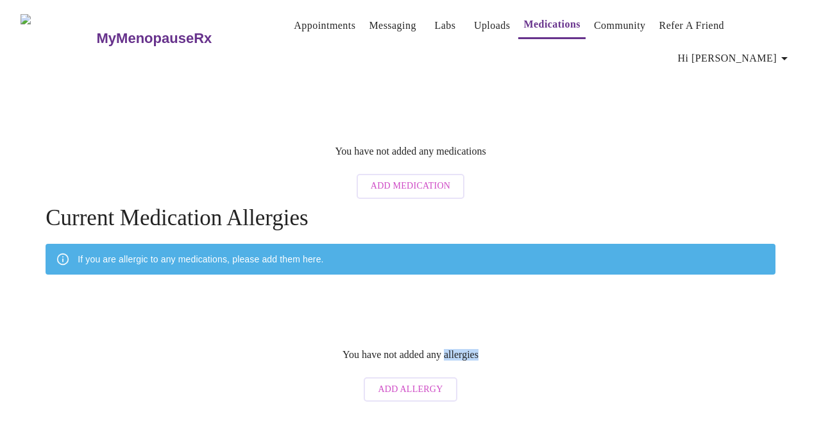
click at [289, 24] on body "MyMenopauseRx Appointments Messaging Labs Uploads Medications Community Refer a…" at bounding box center [410, 206] width 811 height 403
click at [306, 26] on link "Appointments" at bounding box center [325, 26] width 62 height 18
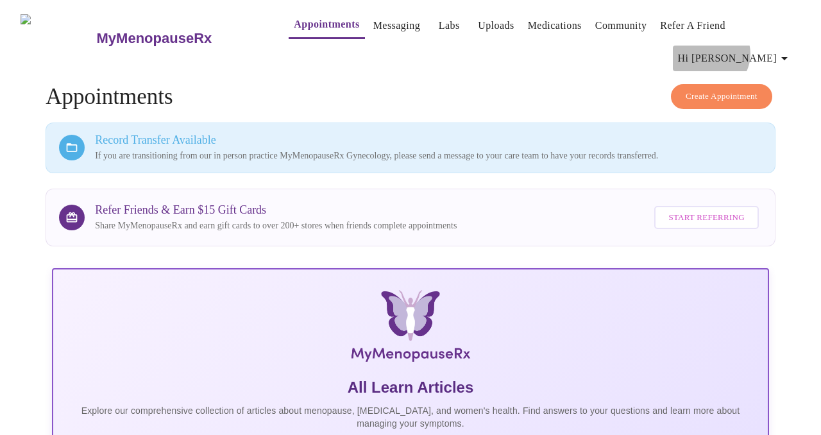
click at [777, 49] on span "Hi [PERSON_NAME]" at bounding box center [735, 58] width 114 height 18
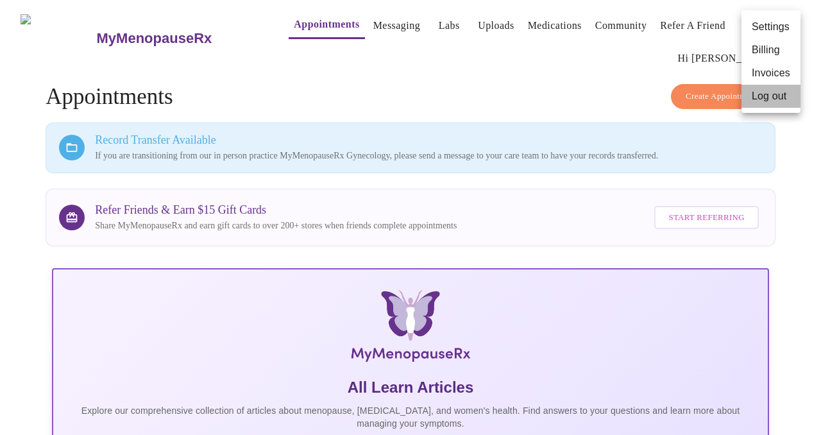
click at [763, 95] on li "Log out" at bounding box center [771, 96] width 59 height 23
